Goal: Task Accomplishment & Management: Manage account settings

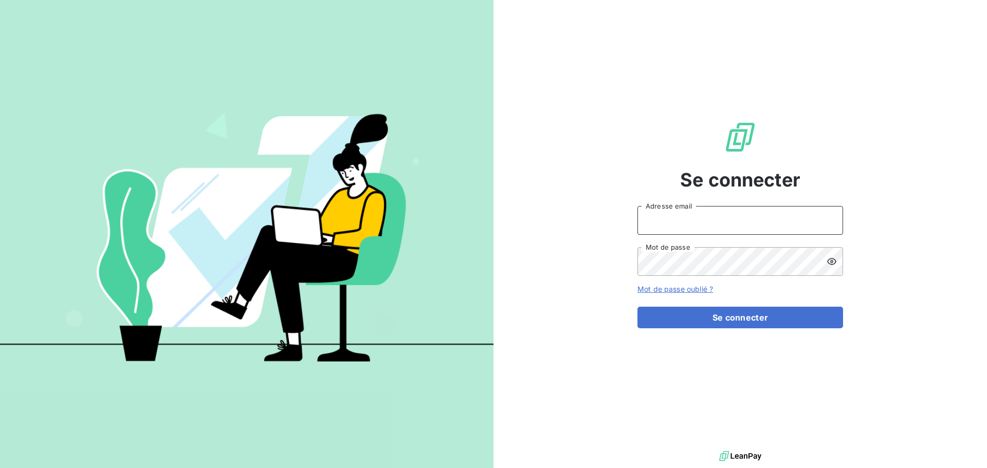
type input "[EMAIL_ADDRESS][PERSON_NAME][DOMAIN_NAME]"
click at [713, 304] on form "[EMAIL_ADDRESS][PERSON_NAME][DOMAIN_NAME] Adresse email Mot de passe Mot de pas…" at bounding box center [740, 267] width 206 height 122
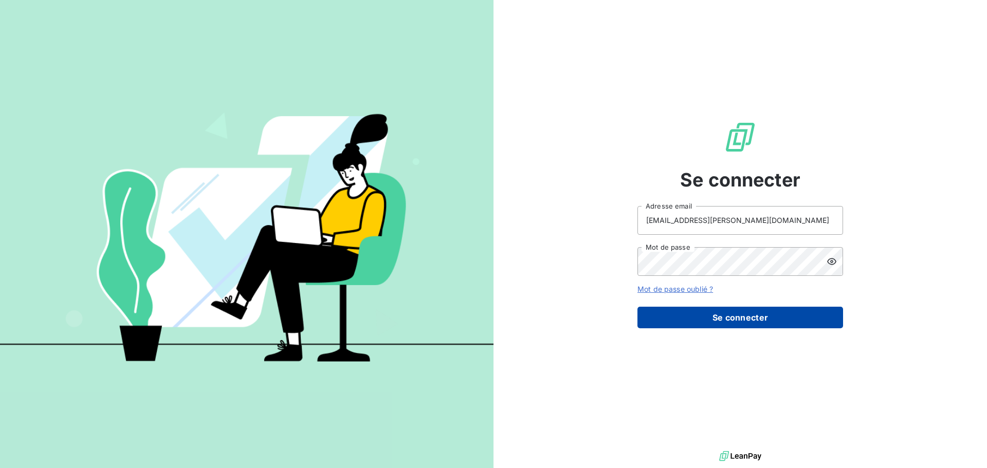
click at [715, 312] on button "Se connecter" at bounding box center [740, 318] width 206 height 22
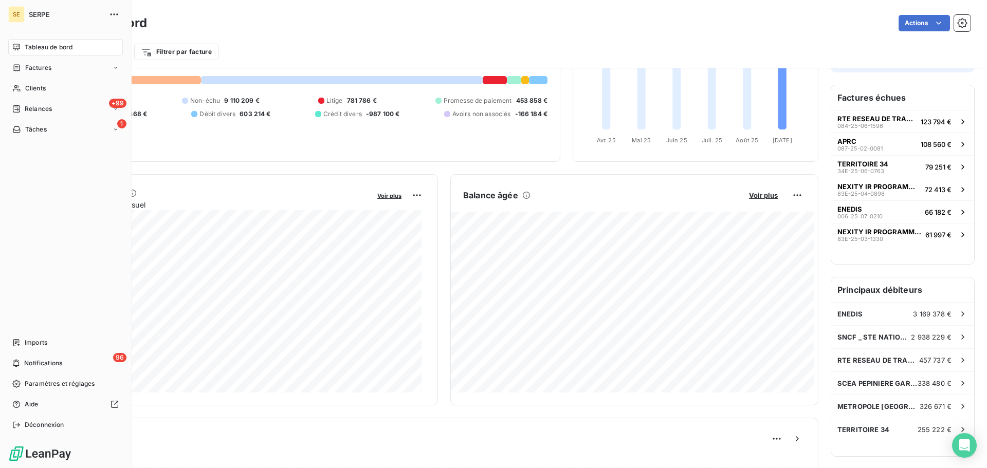
scroll to position [20, 0]
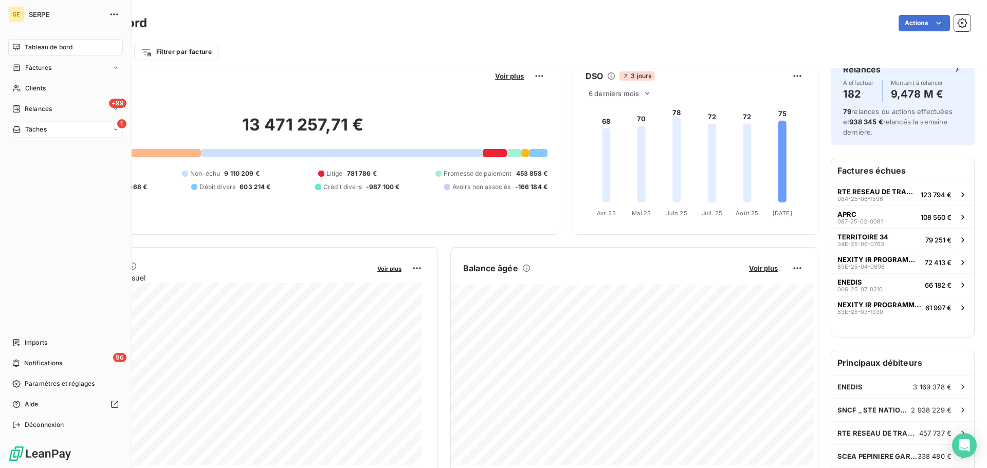
click at [24, 131] on div "Tâches" at bounding box center [29, 129] width 34 height 9
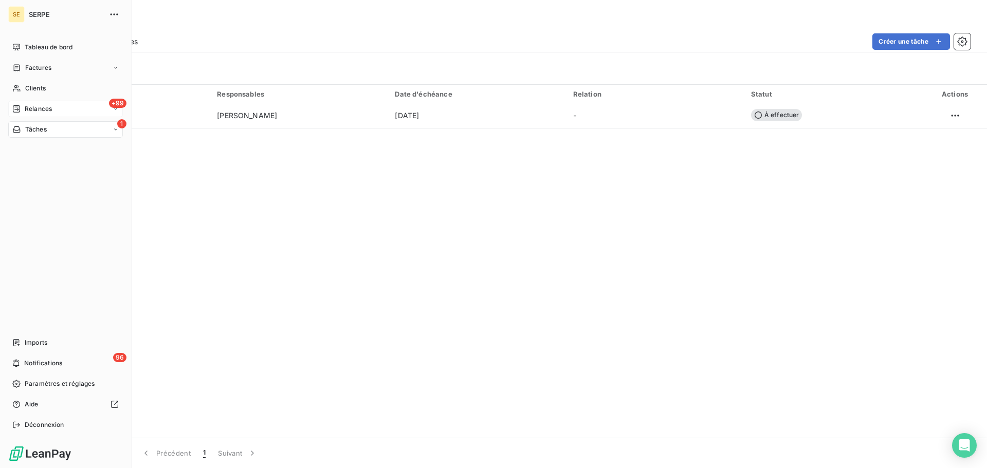
click at [41, 110] on span "Relances" at bounding box center [38, 108] width 27 height 9
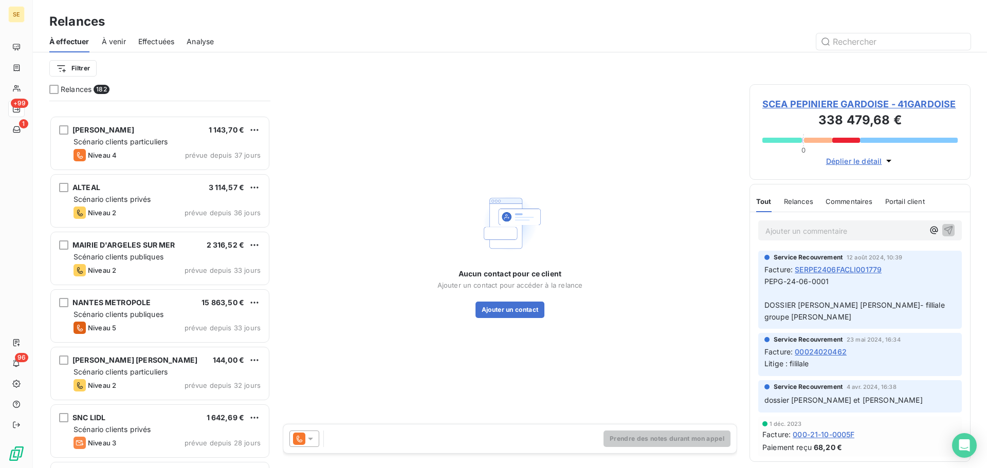
scroll to position [2827, 0]
